Goal: Task Accomplishment & Management: Complete application form

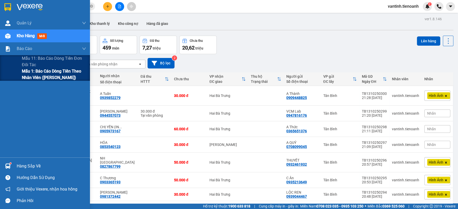
click at [28, 73] on span "Mẫu 1: Báo cáo dòng tiền theo nhân viên ([PERSON_NAME])" at bounding box center [54, 74] width 64 height 13
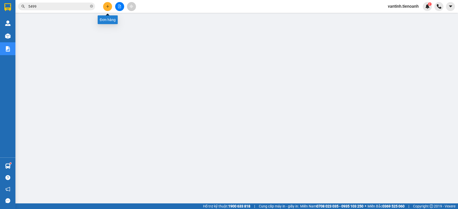
click at [107, 7] on icon "plus" at bounding box center [107, 6] width 0 height 3
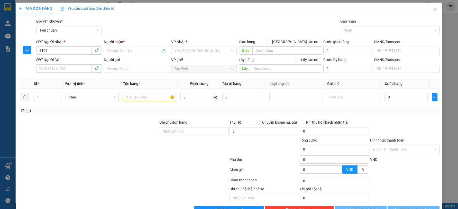
click at [61, 57] on div "SĐT Người Nhận * 3167" at bounding box center [69, 48] width 66 height 18
click at [66, 53] on input "3167" at bounding box center [63, 51] width 55 height 8
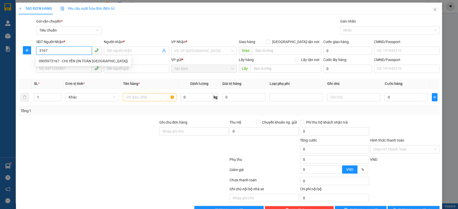
click at [63, 51] on input "3167" at bounding box center [63, 51] width 55 height 8
click at [72, 63] on div "0905973167 - CHỊ YẾN (IN TOÀN [GEOGRAPHIC_DATA])" at bounding box center [83, 61] width 89 height 6
type input "0905973167"
type input "CHỊ YẾN (IN TOÀN [GEOGRAPHIC_DATA])"
type input "60.000"
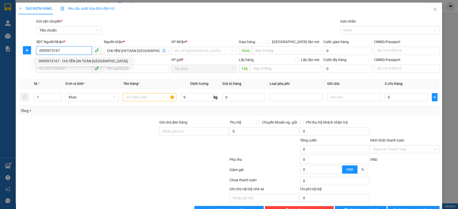
type input "60.000"
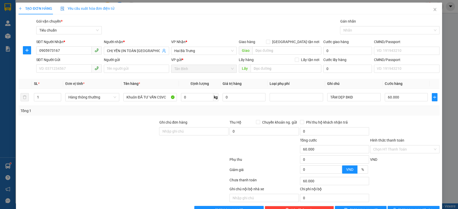
click at [125, 129] on div at bounding box center [88, 129] width 141 height 18
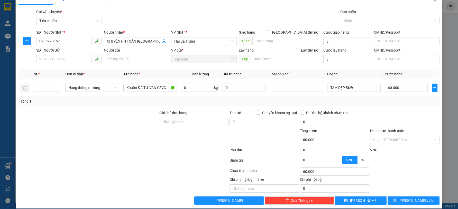
scroll to position [15, 0]
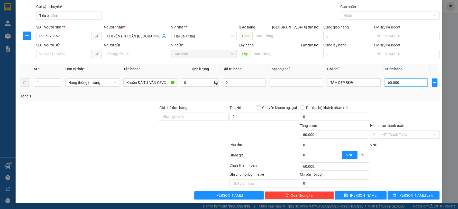
click at [401, 83] on input "60.000" at bounding box center [406, 83] width 43 height 8
type input "5"
type input "50"
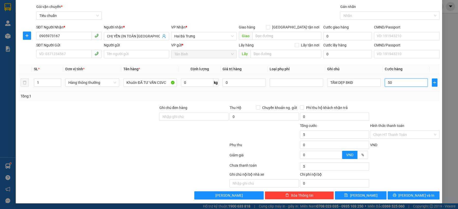
type input "50"
type input "50.000"
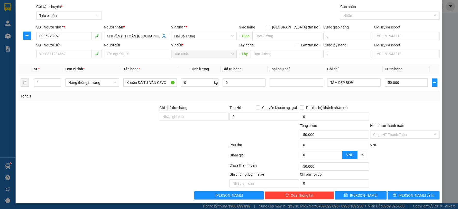
click at [397, 103] on div "Transit Pickup Surcharge Ids Transit Deliver Surcharge Ids Transit Deliver Surc…" at bounding box center [228, 102] width 421 height 196
click at [403, 198] on button "[PERSON_NAME] và In" at bounding box center [413, 196] width 52 height 8
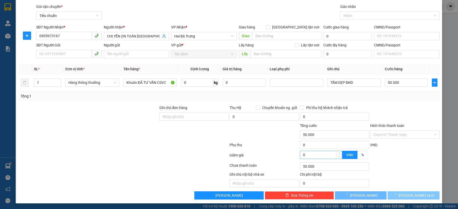
click at [398, 195] on span "button" at bounding box center [396, 196] width 6 height 6
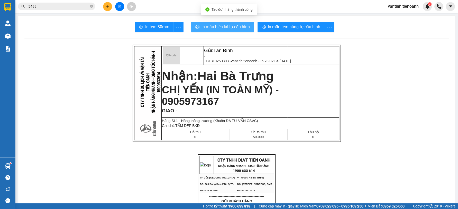
click at [231, 26] on span "In mẫu biên lai tự cấu hình" at bounding box center [225, 27] width 48 height 6
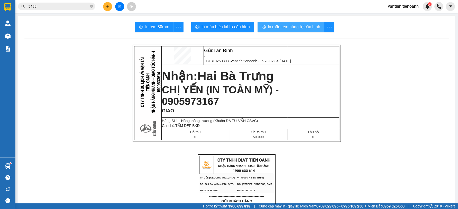
click at [303, 28] on span "In mẫu tem hàng tự cấu hình" at bounding box center [294, 27] width 52 height 6
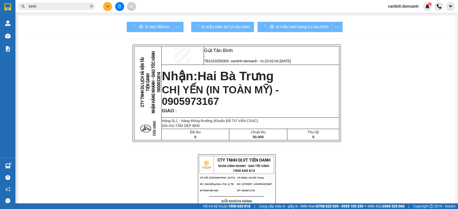
drag, startPoint x: 346, startPoint y: 184, endPoint x: 375, endPoint y: 156, distance: 40.5
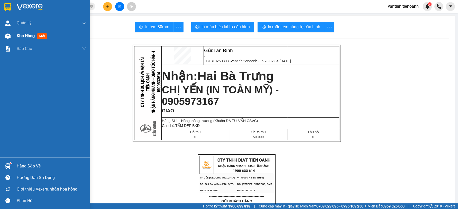
click at [27, 37] on span "Kho hàng" at bounding box center [26, 35] width 18 height 5
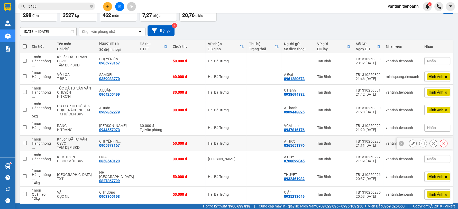
scroll to position [50, 0]
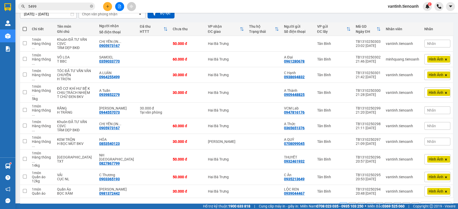
click at [428, 204] on div "10 / trang" at bounding box center [432, 206] width 16 height 5
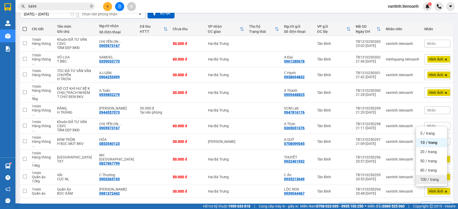
click at [428, 182] on span "100 / trang" at bounding box center [429, 179] width 18 height 5
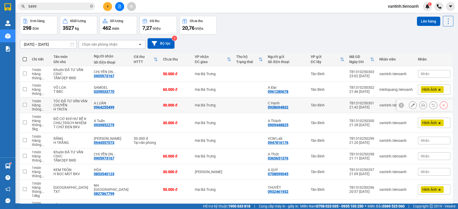
scroll to position [0, 0]
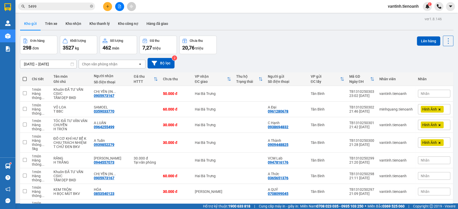
click at [23, 78] on span at bounding box center [25, 79] width 4 height 4
click at [25, 77] on input "checkbox" at bounding box center [25, 77] width 0 height 0
checkbox input "true"
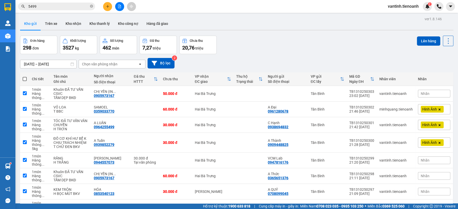
checkbox input "true"
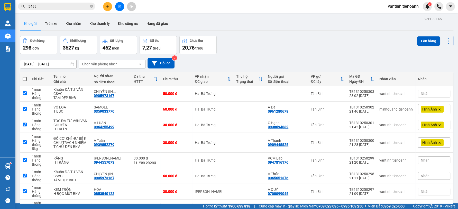
checkbox input "true"
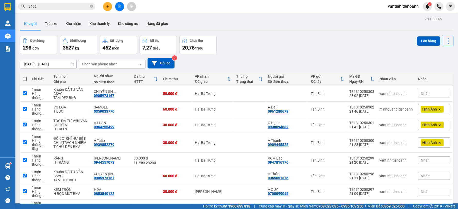
checkbox input "true"
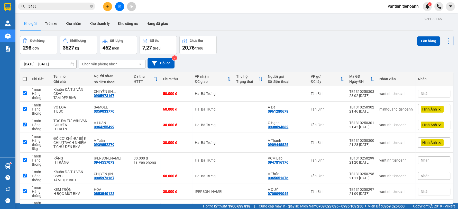
checkbox input "true"
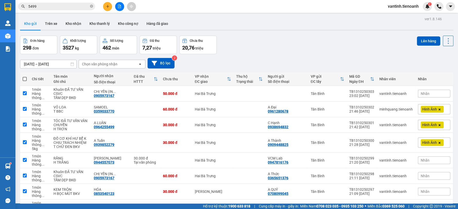
checkbox input "true"
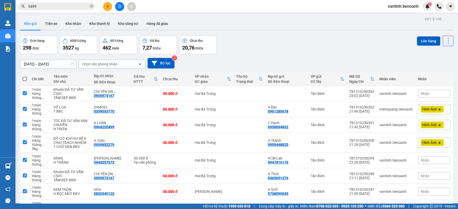
checkbox input "true"
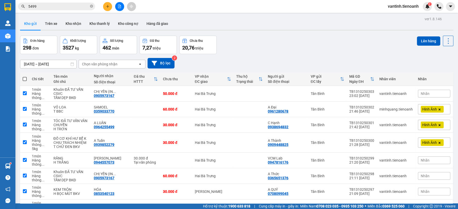
checkbox input "true"
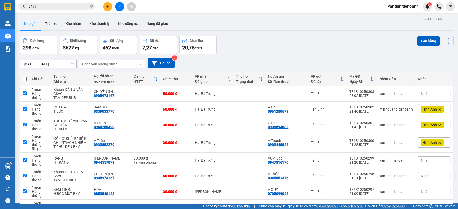
checkbox input "true"
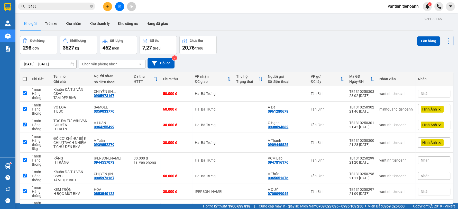
checkbox input "true"
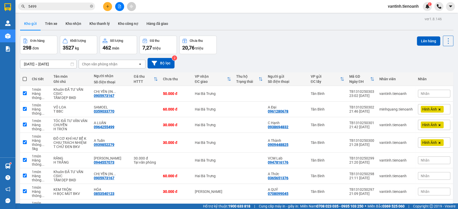
checkbox input "true"
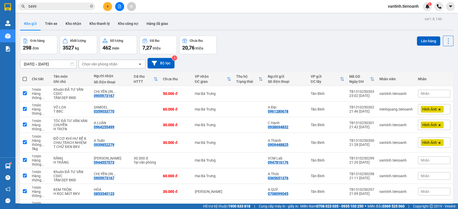
checkbox input "true"
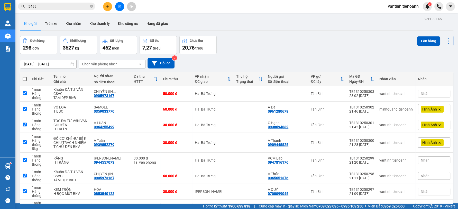
checkbox input "true"
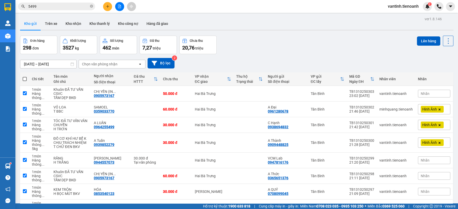
checkbox input "true"
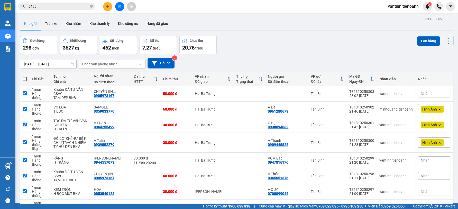
checkbox input "true"
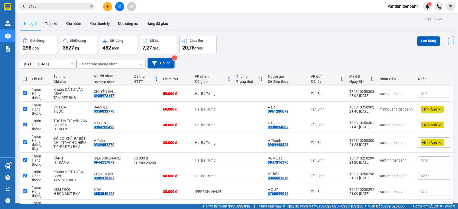
checkbox input "true"
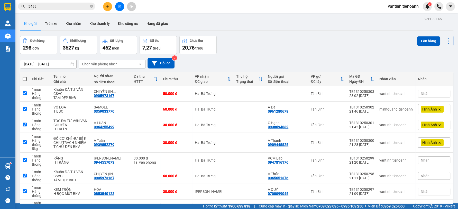
checkbox input "true"
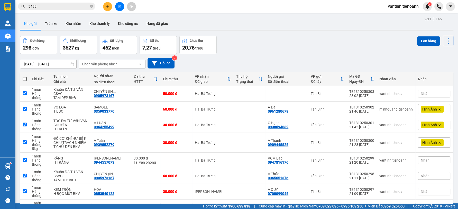
checkbox input "true"
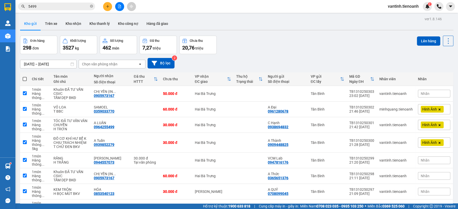
checkbox input "true"
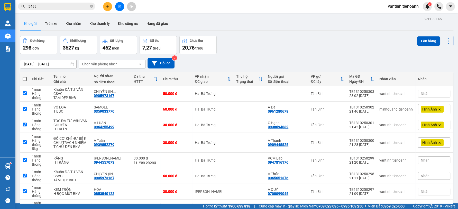
checkbox input "true"
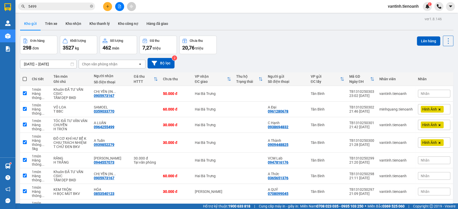
checkbox input "true"
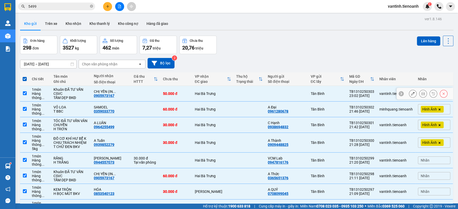
click at [43, 94] on div "Hàng thông ..." at bounding box center [40, 96] width 16 height 8
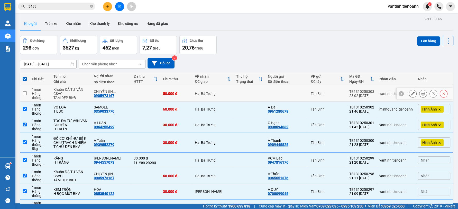
checkbox input "false"
click at [155, 62] on icon at bounding box center [154, 63] width 5 height 5
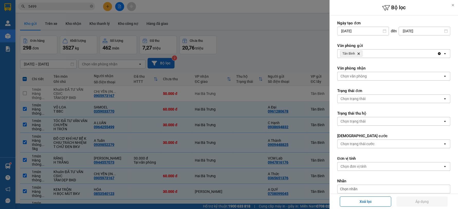
click at [228, 63] on div at bounding box center [229, 104] width 458 height 209
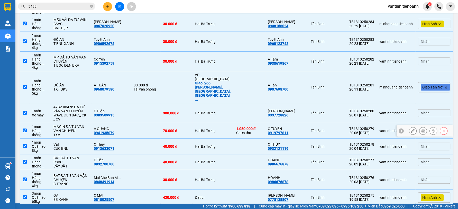
scroll to position [399, 0]
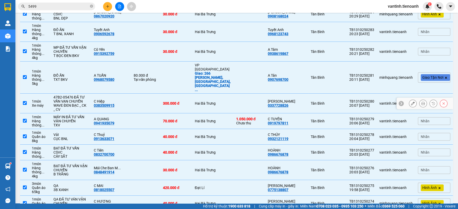
click at [131, 94] on td at bounding box center [145, 104] width 29 height 20
checkbox input "false"
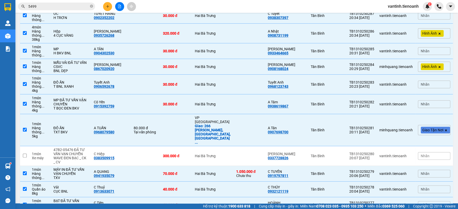
scroll to position [0, 0]
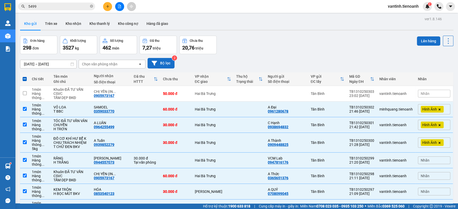
click at [421, 43] on button "Lên hàng" at bounding box center [428, 40] width 23 height 9
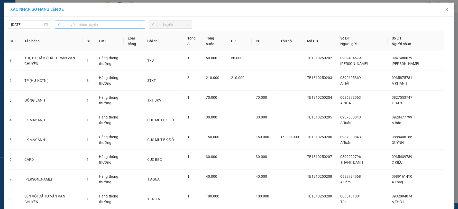
click at [103, 28] on span "Chọn tuyến - nhóm tuyến" at bounding box center [100, 25] width 84 height 8
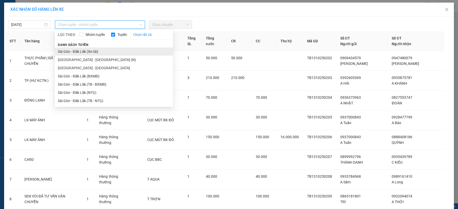
click at [94, 52] on li "Sài Gòn - Đăk Lăk (Xe tải)" at bounding box center [114, 52] width 118 height 8
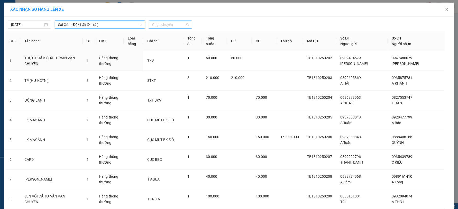
click at [178, 22] on span "Chọn chuyến" at bounding box center [170, 25] width 37 height 8
click at [174, 43] on div "22:00 - 50H-080.78" at bounding box center [170, 43] width 40 height 6
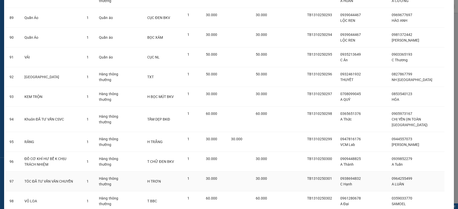
scroll to position [1841, 0]
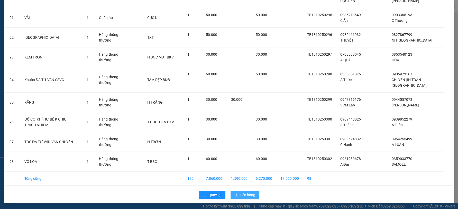
click at [244, 197] on span "Lên hàng" at bounding box center [247, 195] width 15 height 6
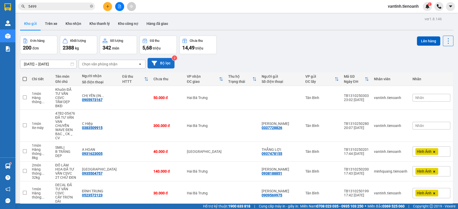
click at [161, 63] on button "Bộ lọc" at bounding box center [160, 63] width 27 height 11
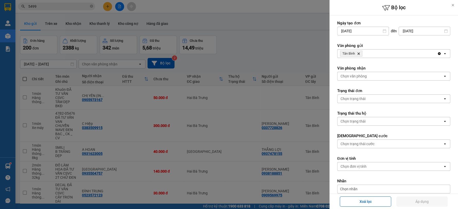
click at [268, 45] on div at bounding box center [229, 104] width 458 height 209
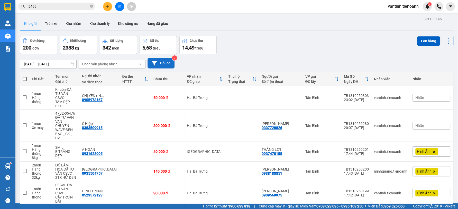
click at [159, 66] on button "Bộ lọc" at bounding box center [160, 63] width 27 height 11
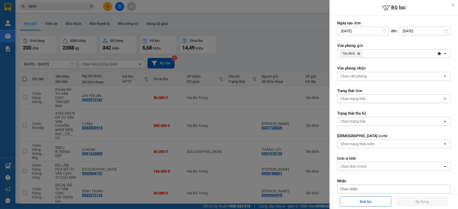
click at [353, 101] on div "Chọn trạng thái" at bounding box center [389, 99] width 105 height 8
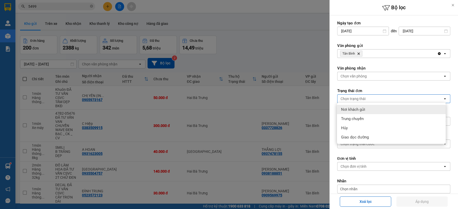
click at [363, 76] on div "Chọn văn phòng" at bounding box center [353, 76] width 26 height 5
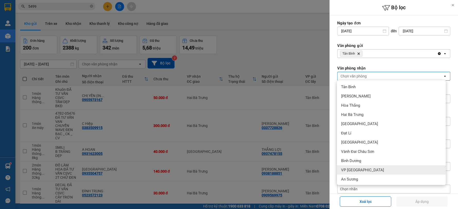
click at [346, 172] on span "VP [GEOGRAPHIC_DATA]" at bounding box center [362, 170] width 43 height 5
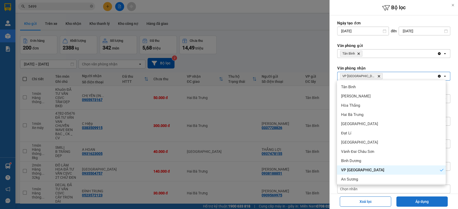
click at [416, 199] on button "Áp dụng" at bounding box center [421, 202] width 51 height 10
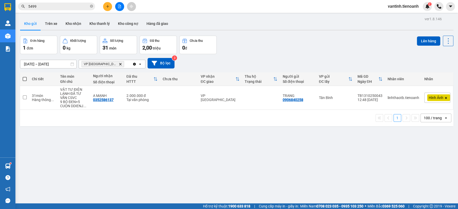
click at [119, 9] on button at bounding box center [119, 6] width 9 height 9
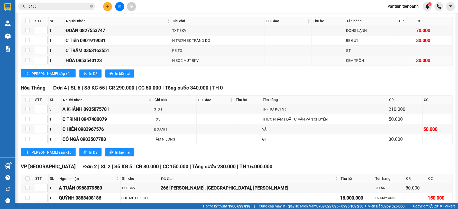
scroll to position [1103, 0]
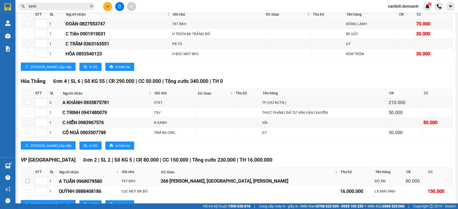
drag, startPoint x: 25, startPoint y: 162, endPoint x: 26, endPoint y: 169, distance: 7.5
click at [25, 179] on input "checkbox" at bounding box center [27, 181] width 4 height 4
checkbox input "true"
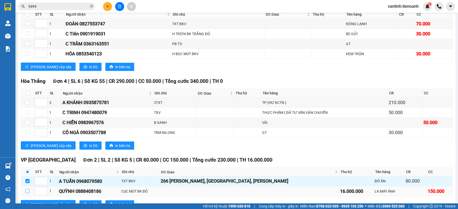
click at [26, 189] on label at bounding box center [27, 192] width 4 height 6
click at [26, 189] on input "checkbox" at bounding box center [27, 191] width 4 height 4
checkbox input "true"
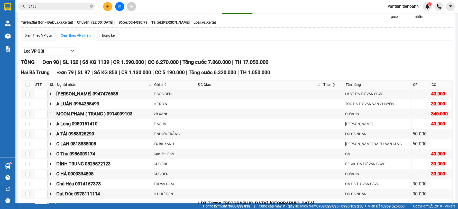
scroll to position [0, 0]
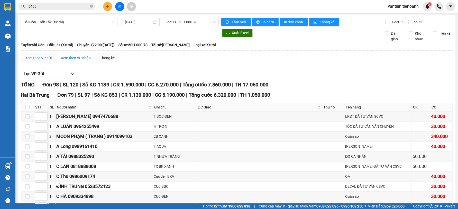
click at [41, 58] on div "Xem theo VP gửi" at bounding box center [38, 58] width 26 height 6
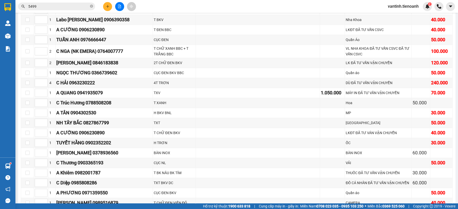
scroll to position [919, 0]
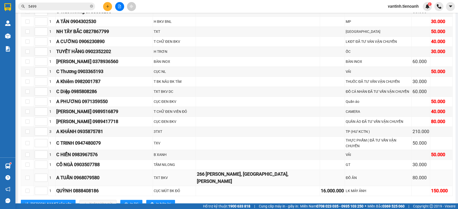
click at [105, 174] on div "A TUẤN 0968079580" at bounding box center [104, 177] width 96 height 7
click at [28, 176] on input "checkbox" at bounding box center [27, 178] width 4 height 4
checkbox input "true"
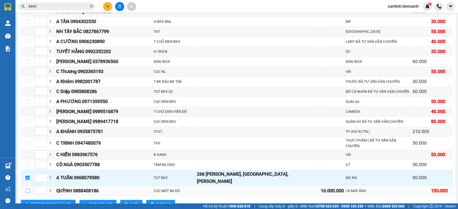
click at [27, 189] on input "checkbox" at bounding box center [27, 191] width 4 height 4
checkbox input "true"
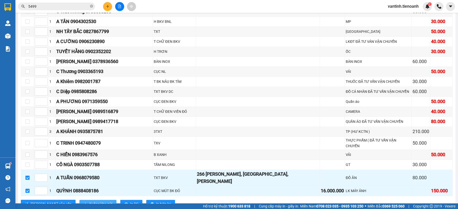
click at [89, 201] on span "Xuống kho gửi" at bounding box center [100, 204] width 23 height 6
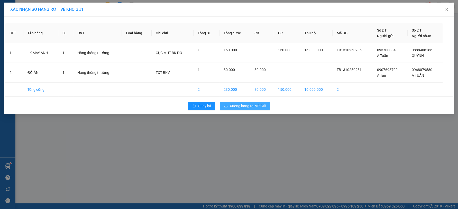
click at [252, 108] on span "Xuống hàng tại VP Gửi" at bounding box center [248, 106] width 36 height 6
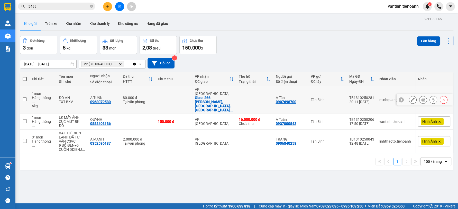
click at [132, 100] on div "Tại văn phòng" at bounding box center [138, 102] width 30 height 4
checkbox input "true"
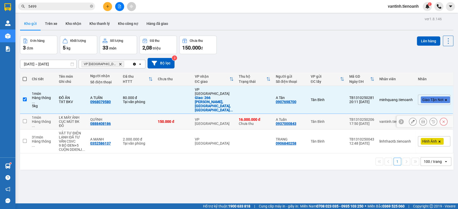
click at [134, 114] on td at bounding box center [137, 122] width 35 height 16
checkbox input "true"
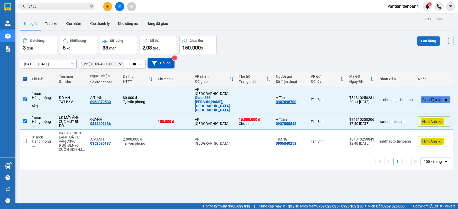
click at [423, 43] on button "Lên hàng" at bounding box center [428, 40] width 23 height 9
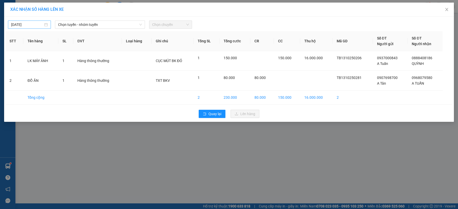
click at [34, 23] on body "Kết quả tìm kiếm ( 155 ) Bộ lọc Mã ĐH Trạng thái Món hàng Thu hộ Tổng cước Chưa…" at bounding box center [229, 104] width 458 height 209
type input "[DATE]"
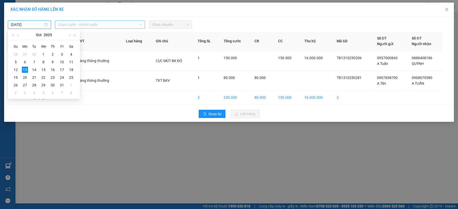
click at [89, 23] on span "Chọn tuyến - nhóm tuyến" at bounding box center [100, 25] width 84 height 8
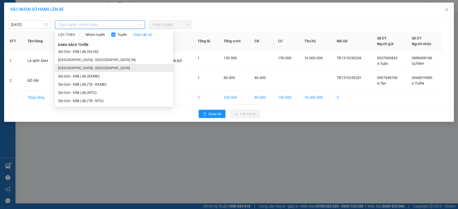
click at [106, 69] on li "[GEOGRAPHIC_DATA] - [GEOGRAPHIC_DATA]" at bounding box center [114, 68] width 118 height 8
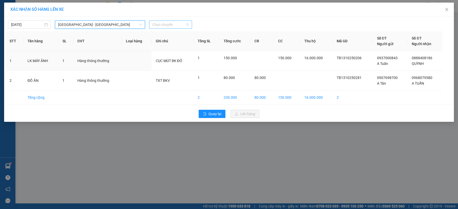
click at [168, 23] on span "Chọn chuyến" at bounding box center [170, 25] width 37 height 8
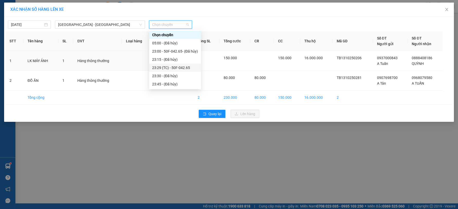
click at [171, 69] on div "23:29 (TC) - 50F-042.65" at bounding box center [175, 68] width 46 height 6
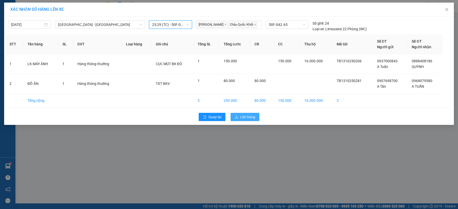
click at [246, 120] on span "Lên hàng" at bounding box center [247, 117] width 15 height 6
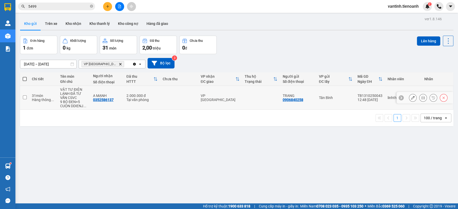
click at [146, 99] on div "Tại văn phòng" at bounding box center [141, 100] width 31 height 4
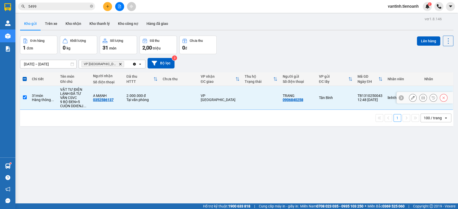
click at [146, 99] on div "Tại văn phòng" at bounding box center [141, 100] width 31 height 4
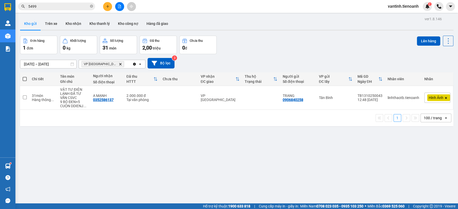
click at [119, 64] on icon "Delete" at bounding box center [120, 64] width 3 height 3
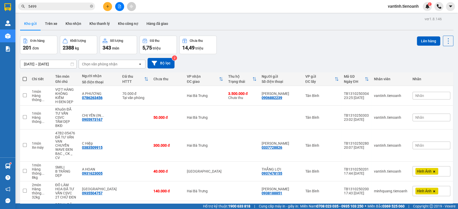
click at [25, 78] on span at bounding box center [25, 79] width 4 height 4
click at [25, 77] on input "checkbox" at bounding box center [25, 77] width 0 height 0
checkbox input "true"
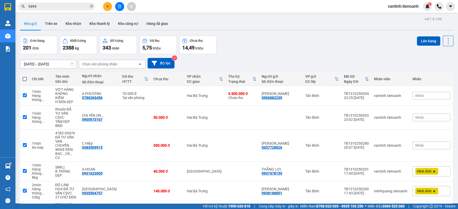
checkbox input "true"
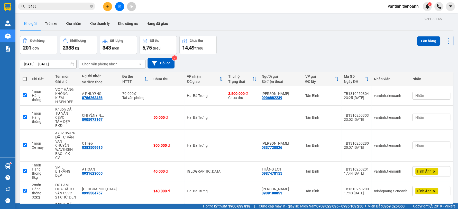
checkbox input "true"
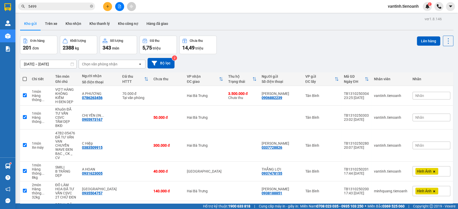
checkbox input "true"
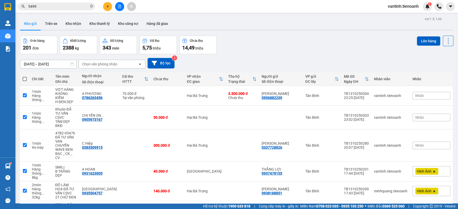
checkbox input "true"
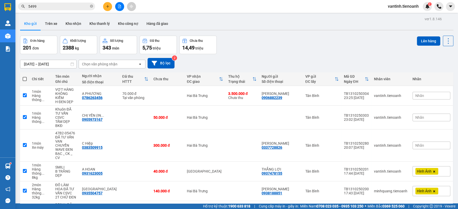
checkbox input "true"
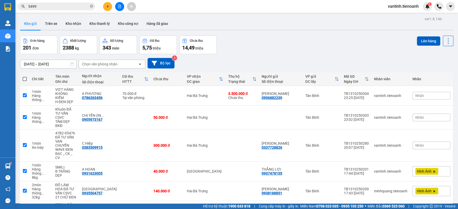
checkbox input "true"
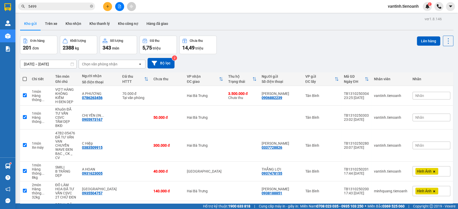
checkbox input "true"
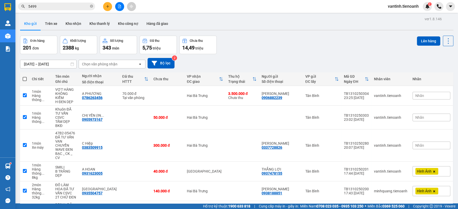
checkbox input "true"
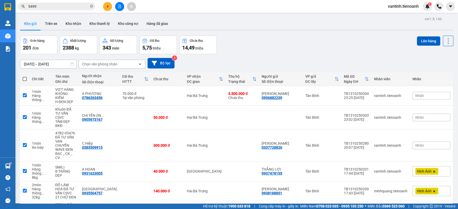
checkbox input "true"
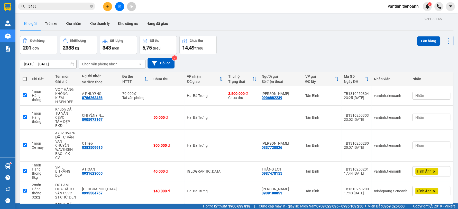
checkbox input "true"
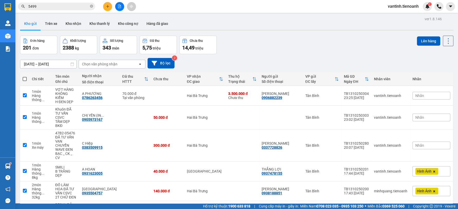
checkbox input "true"
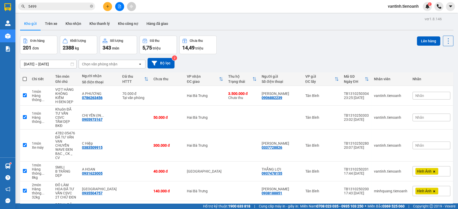
checkbox input "true"
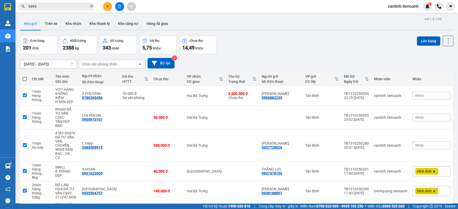
checkbox input "true"
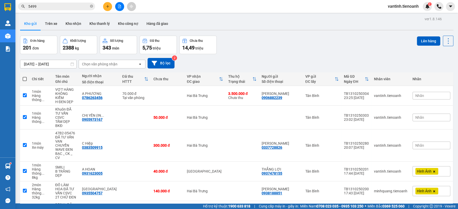
checkbox input "true"
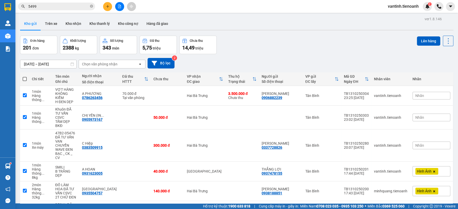
checkbox input "true"
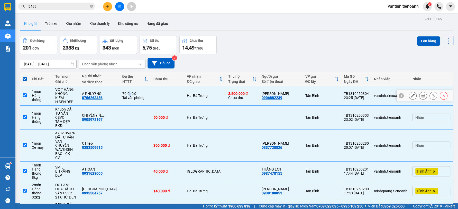
click at [128, 92] on div "70.000 đ" at bounding box center [135, 94] width 26 height 4
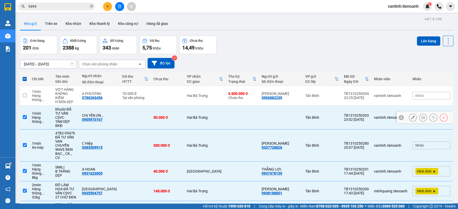
click at [135, 109] on td at bounding box center [134, 118] width 31 height 24
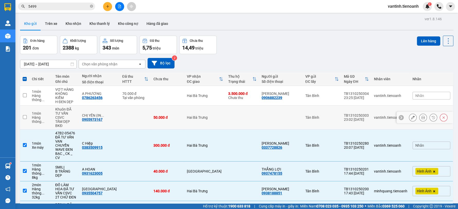
click at [134, 130] on td at bounding box center [134, 146] width 31 height 32
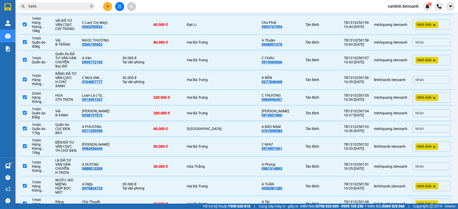
scroll to position [999, 0]
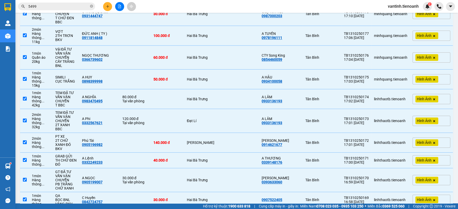
scroll to position [0, 0]
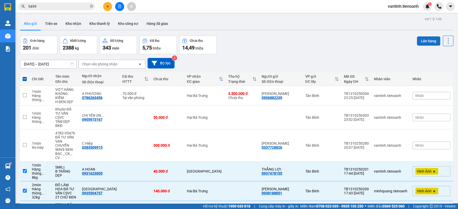
click at [427, 39] on button "Lên hàng" at bounding box center [428, 40] width 23 height 9
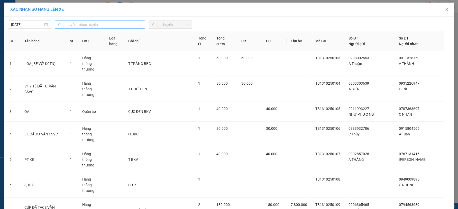
click at [109, 26] on span "Chọn tuyến - nhóm tuyến" at bounding box center [100, 25] width 84 height 8
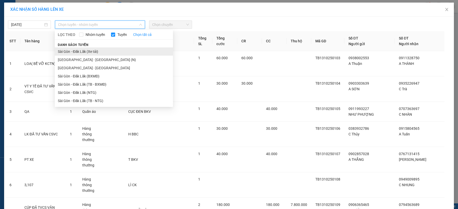
click at [96, 52] on li "Sài Gòn - Đăk Lăk (Xe tải)" at bounding box center [114, 52] width 118 height 8
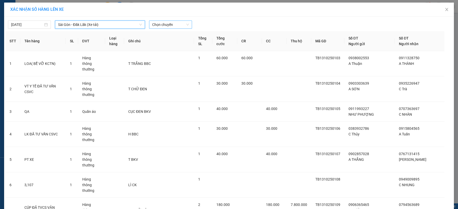
click at [175, 27] on span "Chọn chuyến" at bounding box center [170, 25] width 37 height 8
click at [173, 43] on div "22:00 - 50H-080.78" at bounding box center [170, 43] width 40 height 6
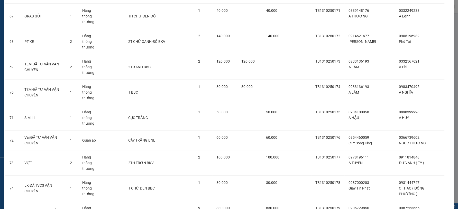
scroll to position [1818, 0]
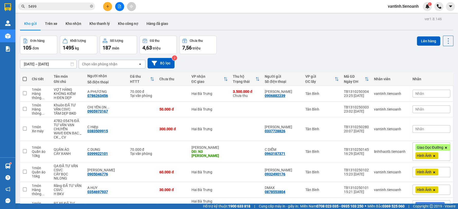
click at [25, 78] on span at bounding box center [25, 79] width 4 height 4
click at [25, 77] on input "checkbox" at bounding box center [25, 77] width 0 height 0
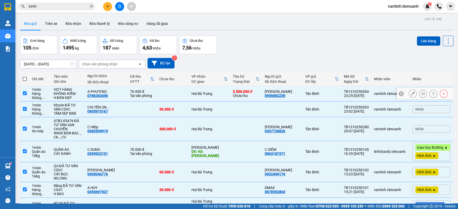
click at [130, 92] on div "70.000 đ" at bounding box center [142, 92] width 24 height 4
click at [127, 107] on td at bounding box center [142, 110] width 30 height 16
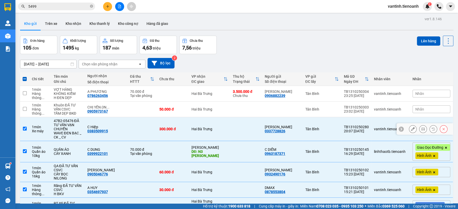
click at [127, 130] on td at bounding box center [142, 129] width 30 height 24
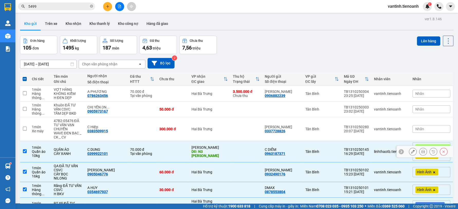
click at [130, 153] on div "Tại văn phòng" at bounding box center [142, 154] width 24 height 4
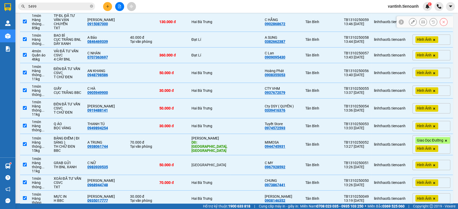
scroll to position [1028, 0]
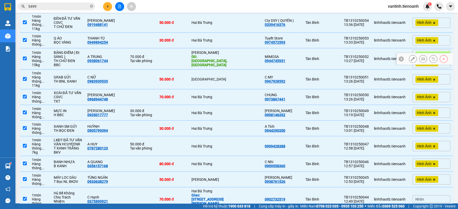
click at [164, 70] on td at bounding box center [173, 58] width 32 height 21
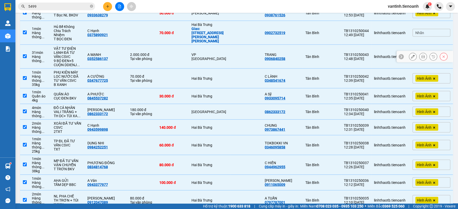
scroll to position [1227, 0]
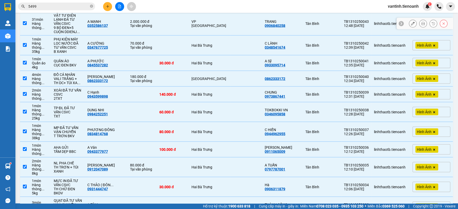
click at [164, 36] on td at bounding box center [173, 24] width 32 height 24
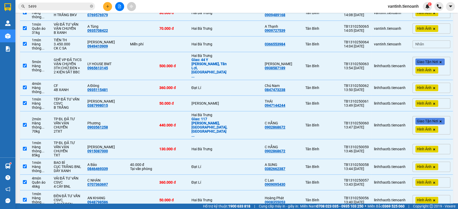
scroll to position [0, 0]
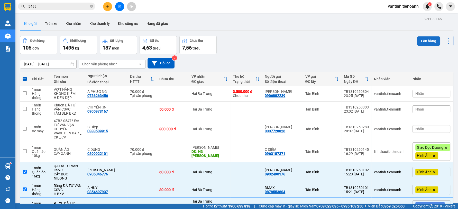
click at [417, 43] on button "Lên hàng" at bounding box center [428, 40] width 23 height 9
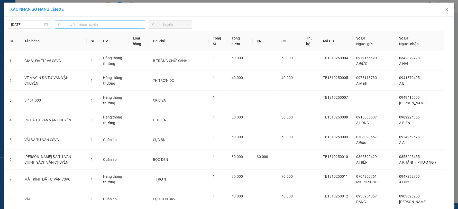
drag, startPoint x: 69, startPoint y: 24, endPoint x: 76, endPoint y: 38, distance: 15.9
click at [69, 24] on span "Chọn tuyến - nhóm tuyến" at bounding box center [100, 25] width 84 height 8
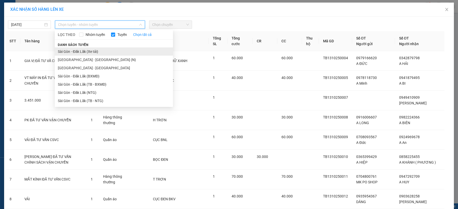
click at [76, 49] on li "Sài Gòn - Đăk Lăk (Xe tải)" at bounding box center [114, 52] width 118 height 8
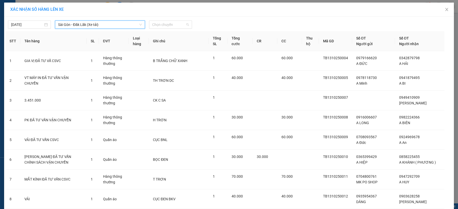
drag, startPoint x: 166, startPoint y: 23, endPoint x: 167, endPoint y: 30, distance: 7.0
click at [166, 23] on span "Chọn chuyến" at bounding box center [170, 25] width 37 height 8
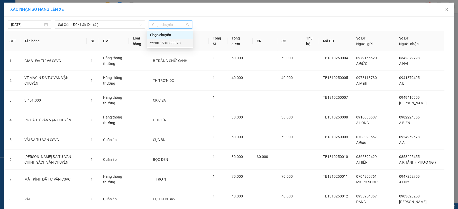
click at [167, 43] on div "22:00 - 50H-080.78" at bounding box center [170, 43] width 40 height 6
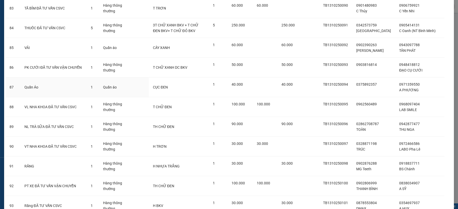
scroll to position [1762, 0]
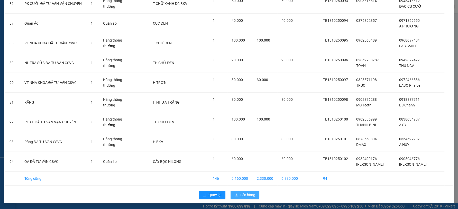
click at [237, 191] on button "Lên hàng" at bounding box center [244, 195] width 29 height 8
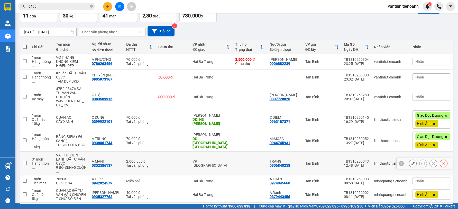
scroll to position [104, 0]
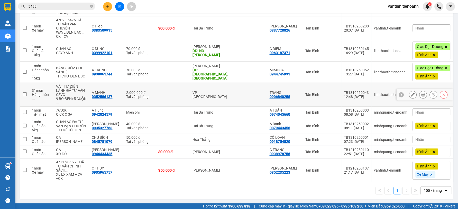
click at [126, 95] on div "Tại văn phòng" at bounding box center [139, 97] width 27 height 4
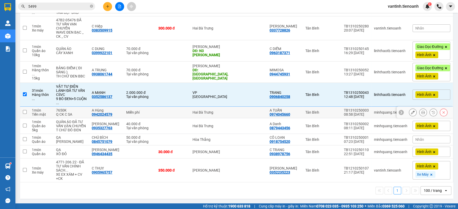
click at [126, 110] on div "Miễn phí" at bounding box center [139, 112] width 27 height 4
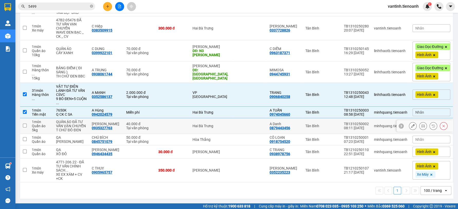
click at [126, 122] on div "40.000 đ" at bounding box center [139, 124] width 27 height 4
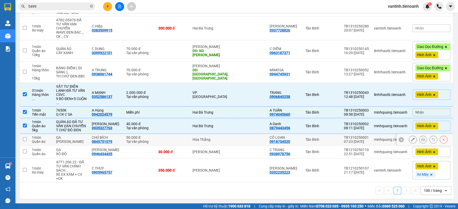
click at [126, 139] on div "50.000 đ" at bounding box center [139, 138] width 27 height 4
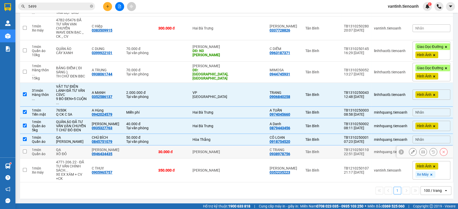
click at [116, 153] on td "C Đan 0946434435" at bounding box center [106, 152] width 34 height 13
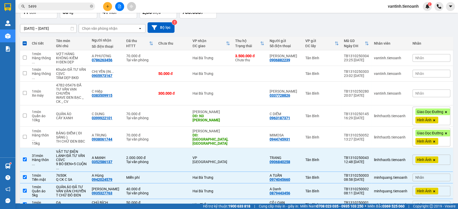
scroll to position [0, 0]
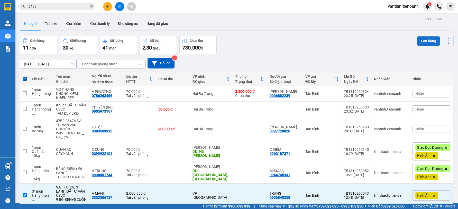
click at [419, 43] on button "Lên hàng" at bounding box center [428, 40] width 23 height 9
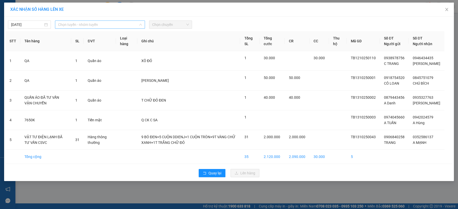
click at [122, 27] on span "Chọn tuyến - nhóm tuyến" at bounding box center [100, 25] width 84 height 8
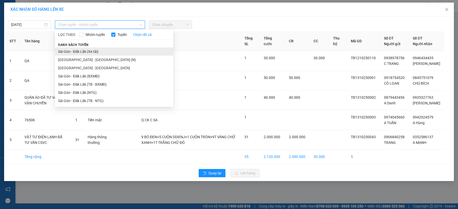
click at [97, 50] on li "Sài Gòn - Đăk Lăk (Xe tải)" at bounding box center [114, 52] width 118 height 8
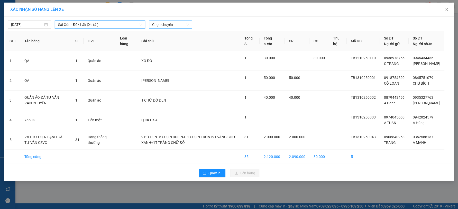
click at [175, 25] on span "Chọn chuyến" at bounding box center [170, 25] width 37 height 8
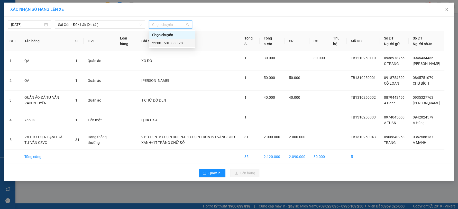
click at [176, 42] on div "22:00 - 50H-080.78" at bounding box center [172, 43] width 40 height 6
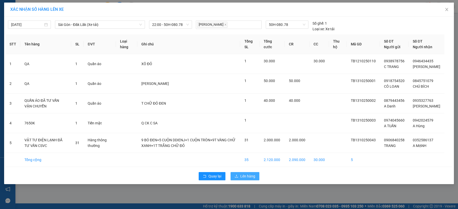
click at [243, 178] on button "Lên hàng" at bounding box center [244, 176] width 29 height 8
click at [243, 179] on span "Lên hàng" at bounding box center [247, 177] width 15 height 6
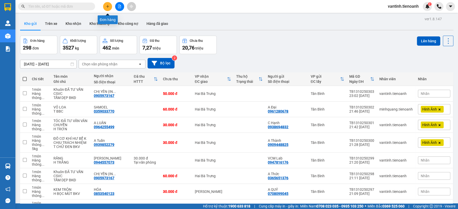
click at [108, 8] on icon "plus" at bounding box center [108, 7] width 4 height 4
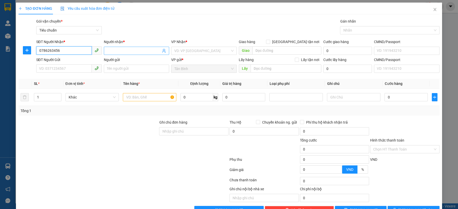
type input "0786263456"
click at [110, 49] on input "Người nhận *" at bounding box center [134, 51] width 54 height 6
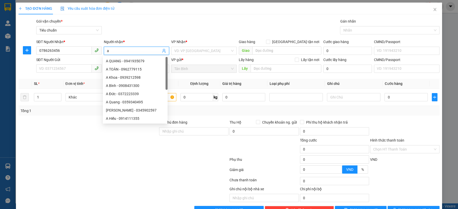
type input "a"
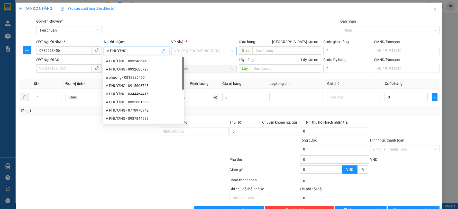
type input "A PHƯƠNG"
click at [203, 50] on input "search" at bounding box center [202, 51] width 56 height 8
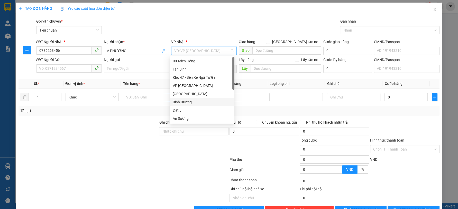
scroll to position [29, 0]
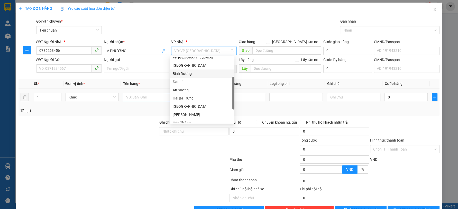
drag, startPoint x: 190, startPoint y: 98, endPoint x: 180, endPoint y: 98, distance: 10.5
click at [190, 98] on div "Hai Bà Trưng" at bounding box center [202, 99] width 59 height 6
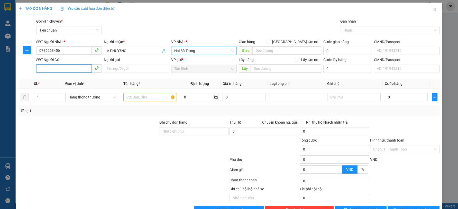
click at [72, 71] on input "SĐT Người Gửi" at bounding box center [63, 68] width 55 height 8
type input "0906882239"
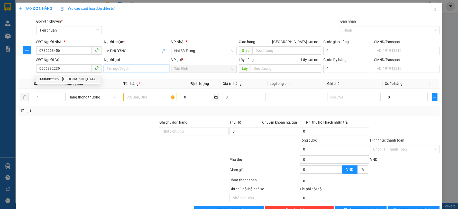
click at [113, 69] on input "Người gửi" at bounding box center [137, 69] width 66 height 8
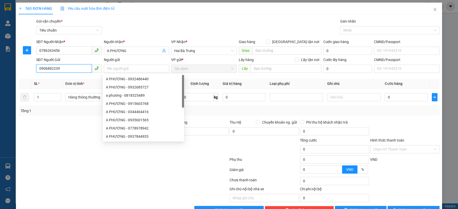
click at [74, 69] on input "0906882239" at bounding box center [63, 68] width 55 height 8
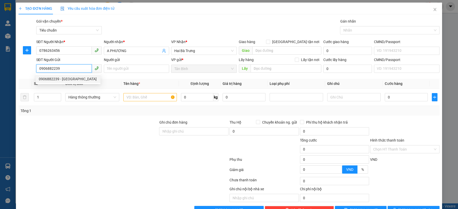
click at [71, 78] on div "0906882239 - Lê Bình" at bounding box center [68, 79] width 59 height 6
type input "[PERSON_NAME]"
type input "TIỀN THCR"
type input "3.300.000"
type input "60.000"
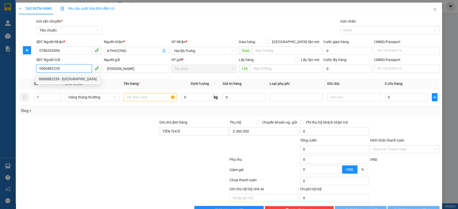
type input "60.000"
drag, startPoint x: 96, startPoint y: 126, endPoint x: 124, endPoint y: 102, distance: 37.2
click at [96, 126] on div at bounding box center [88, 129] width 141 height 18
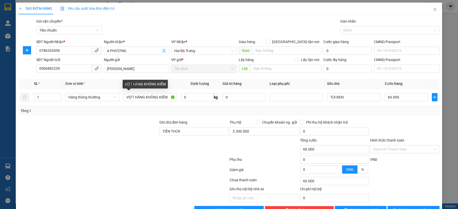
click at [126, 122] on div at bounding box center [88, 129] width 141 height 18
click at [255, 132] on input "3.300.000" at bounding box center [263, 131] width 69 height 8
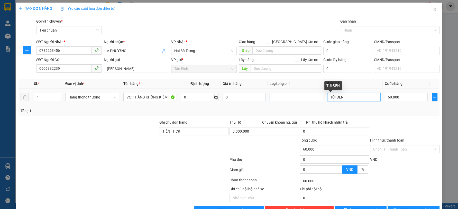
drag, startPoint x: 336, startPoint y: 96, endPoint x: 300, endPoint y: 99, distance: 36.7
click at [300, 99] on tr "1 Hàng thông thường VỢT HÀNG KHÔNG KIỂM 0 kg 0 TÚI ĐEN 60.000" at bounding box center [228, 97] width 421 height 17
type input "H ĐEN DẸP"
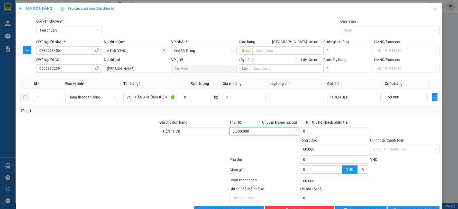
click at [248, 129] on input "3.300.000" at bounding box center [263, 131] width 69 height 8
type input "3.500.000"
click at [142, 165] on div at bounding box center [123, 161] width 211 height 10
drag, startPoint x: 144, startPoint y: 164, endPoint x: 328, endPoint y: 108, distance: 192.5
click at [144, 164] on div at bounding box center [123, 161] width 211 height 10
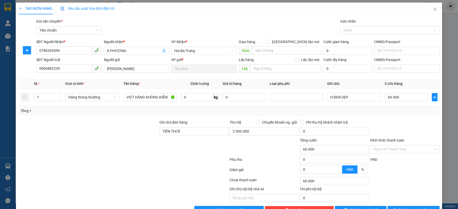
click at [389, 113] on div "Tổng: 1" at bounding box center [229, 111] width 416 height 6
click at [386, 117] on div "Transit Pickup Surcharge Ids Transit Deliver Surcharge Ids Transit Deliver Surc…" at bounding box center [228, 116] width 421 height 196
click at [384, 112] on div "Tổng: 1" at bounding box center [229, 111] width 416 height 6
click at [397, 114] on div "Tổng: 1" at bounding box center [228, 111] width 421 height 10
click at [402, 98] on input "60.000" at bounding box center [406, 97] width 43 height 8
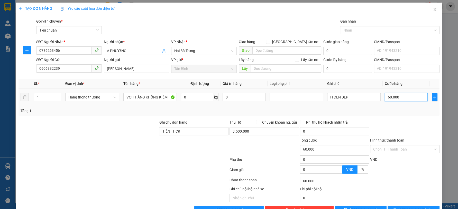
type input "7"
type input "70"
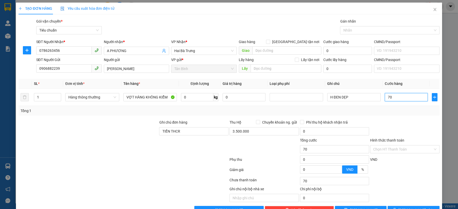
type input "70"
type input "70.000"
click at [401, 113] on div "Tổng: 1" at bounding box center [229, 111] width 416 height 6
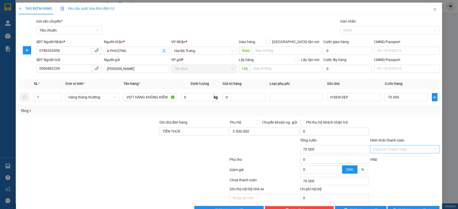
click at [391, 151] on input "Hình thức thanh toán" at bounding box center [403, 150] width 60 height 8
click at [384, 157] on div "Tại văn phòng" at bounding box center [401, 160] width 62 height 6
type input "0"
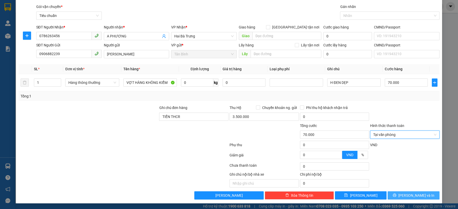
click at [396, 197] on icon "printer" at bounding box center [395, 196] width 4 height 4
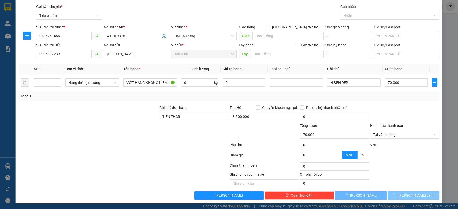
click at [396, 197] on icon "loading" at bounding box center [395, 196] width 4 height 4
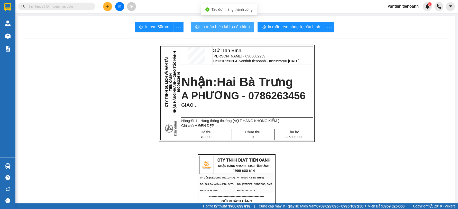
click at [228, 27] on span "In mẫu biên lai tự cấu hình" at bounding box center [225, 27] width 48 height 6
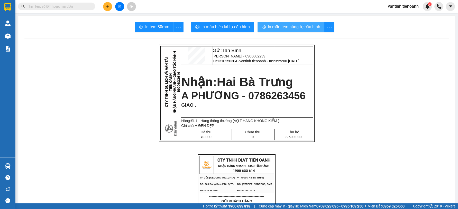
click at [305, 29] on span "In mẫu tem hàng tự cấu hình" at bounding box center [294, 27] width 52 height 6
click at [304, 29] on span "In mẫu tem hàng tự cấu hình" at bounding box center [294, 27] width 52 height 6
